Goal: Information Seeking & Learning: Find specific fact

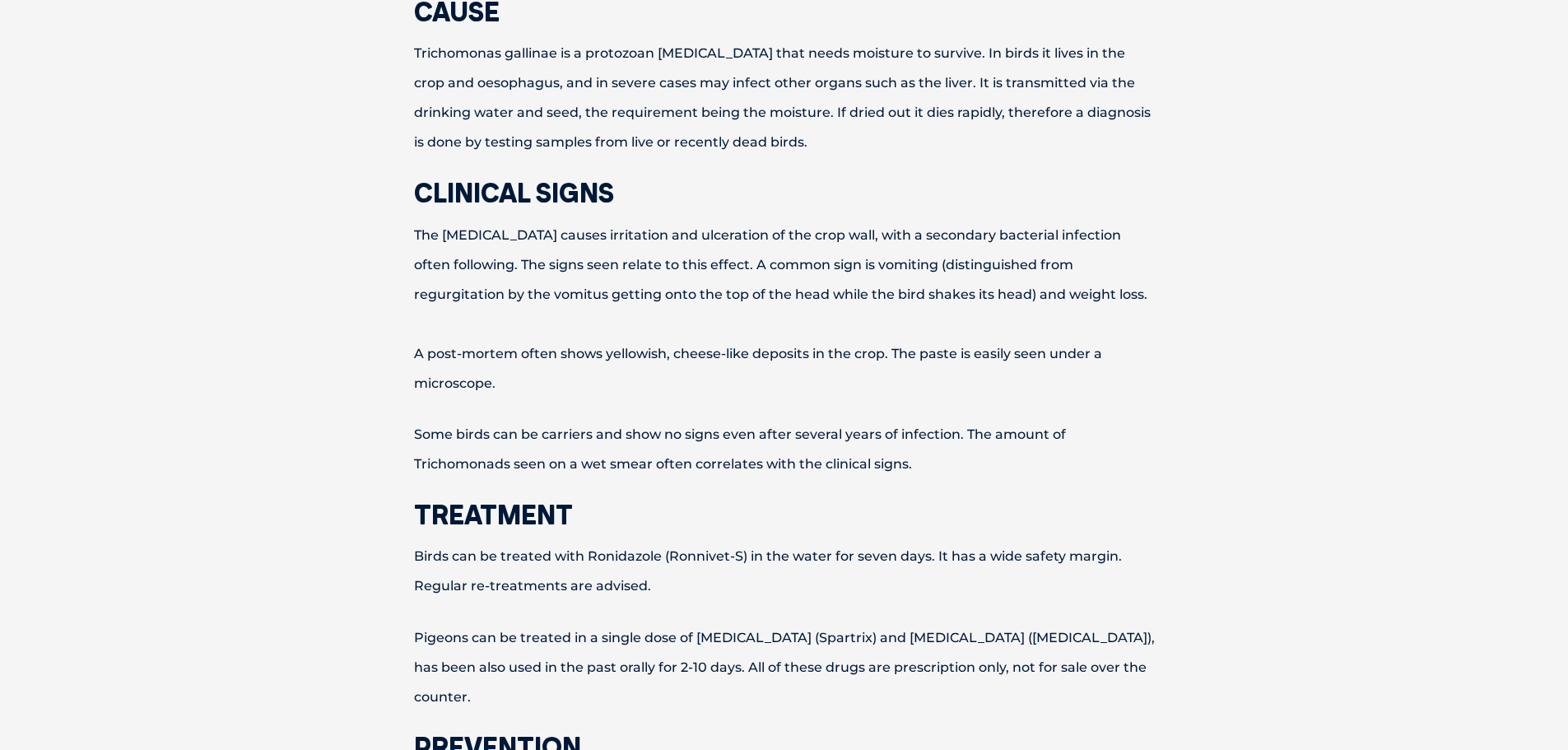
scroll to position [742, 0]
drag, startPoint x: 658, startPoint y: 553, endPoint x: 587, endPoint y: 543, distance: 71.7
click at [587, 543] on p "Birds can be treated with Ronidazole (Ronnivet-S) in the water for seven days. …" at bounding box center [785, 569] width 856 height 60
copy p "Ronidazole"
